Goal: Task Accomplishment & Management: Complete application form

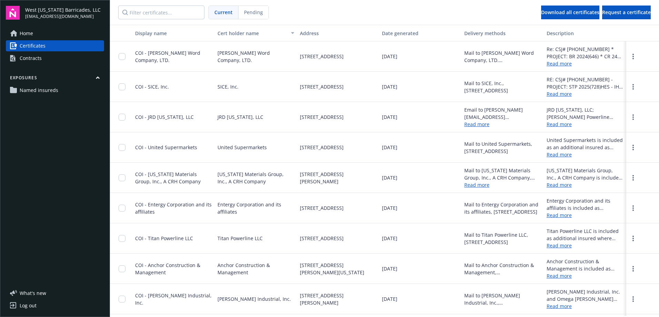
click at [33, 61] on div "Contracts" at bounding box center [31, 58] width 22 height 11
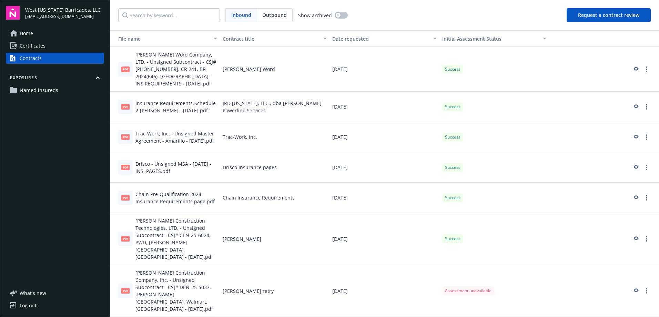
click at [603, 17] on button "Request a contract review" at bounding box center [609, 15] width 84 height 14
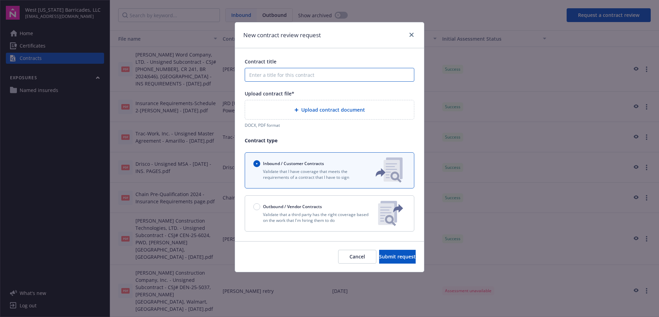
click at [302, 75] on input "Contract title" at bounding box center [330, 75] width 170 height 14
click at [289, 73] on input "Hunter Industries Insurance pages" at bounding box center [330, 75] width 170 height 14
type input "Hunter Industries - Insurance pages"
click at [326, 120] on div "Upload contract document DOCX, PDF format" at bounding box center [330, 114] width 170 height 28
click at [326, 114] on div "Upload contract document" at bounding box center [330, 110] width 158 height 8
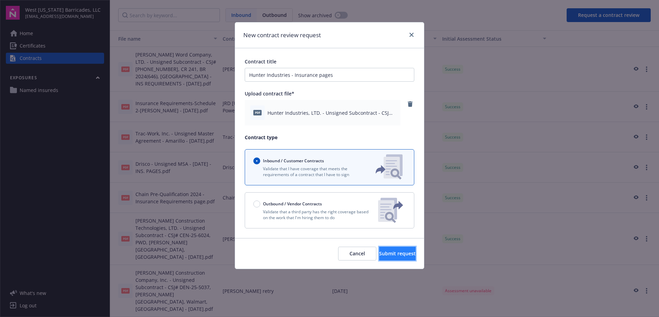
click at [379, 256] on span "Submit request" at bounding box center [397, 253] width 37 height 7
